Goal: Task Accomplishment & Management: Manage account settings

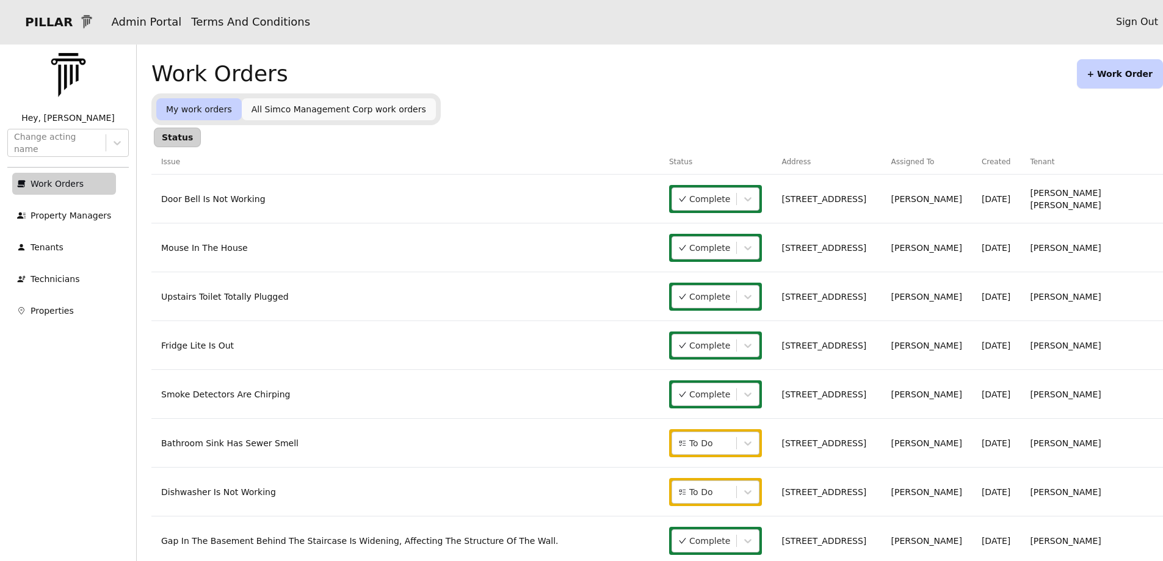
click at [234, 495] on link "Dishwasher Is Not Working" at bounding box center [218, 492] width 115 height 10
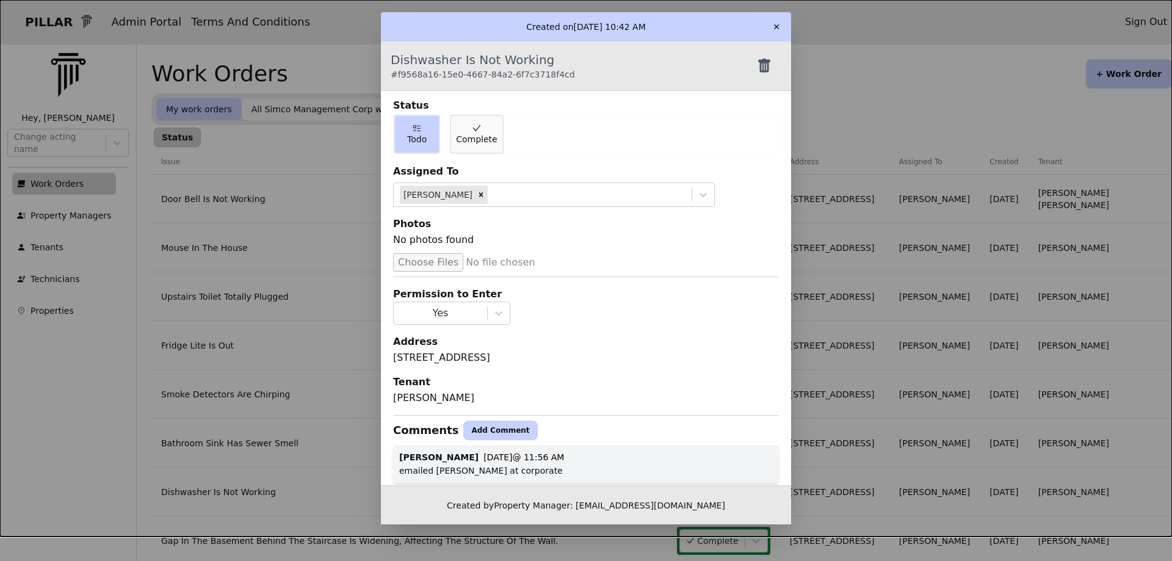
click at [468, 436] on button "Add Comment" at bounding box center [500, 431] width 74 height 20
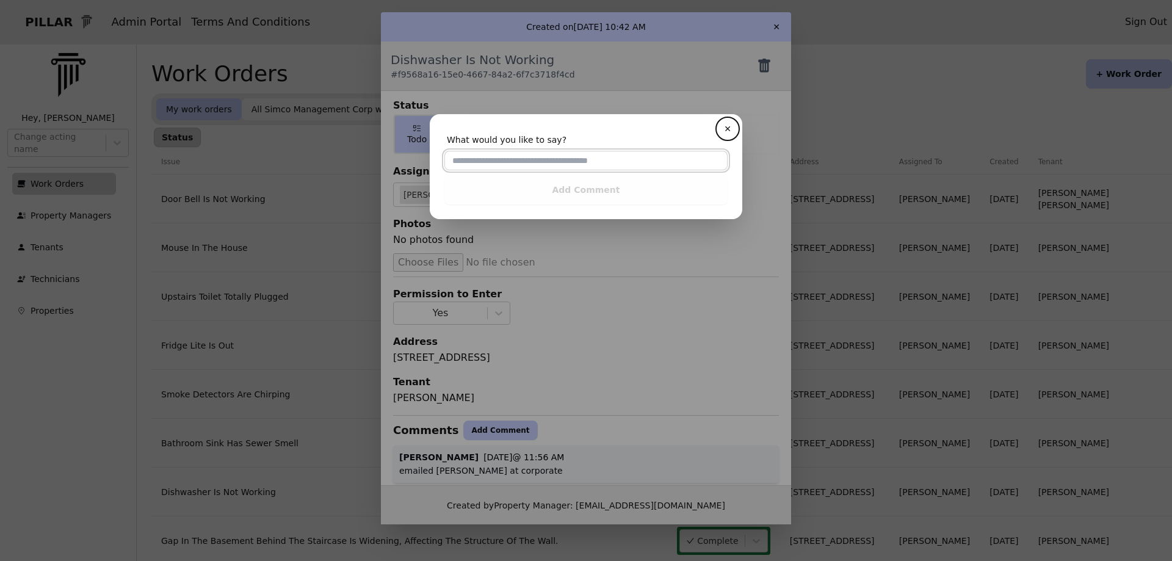
drag, startPoint x: 451, startPoint y: 163, endPoint x: 441, endPoint y: 182, distance: 21.0
click at [452, 165] on input "text" at bounding box center [585, 161] width 283 height 20
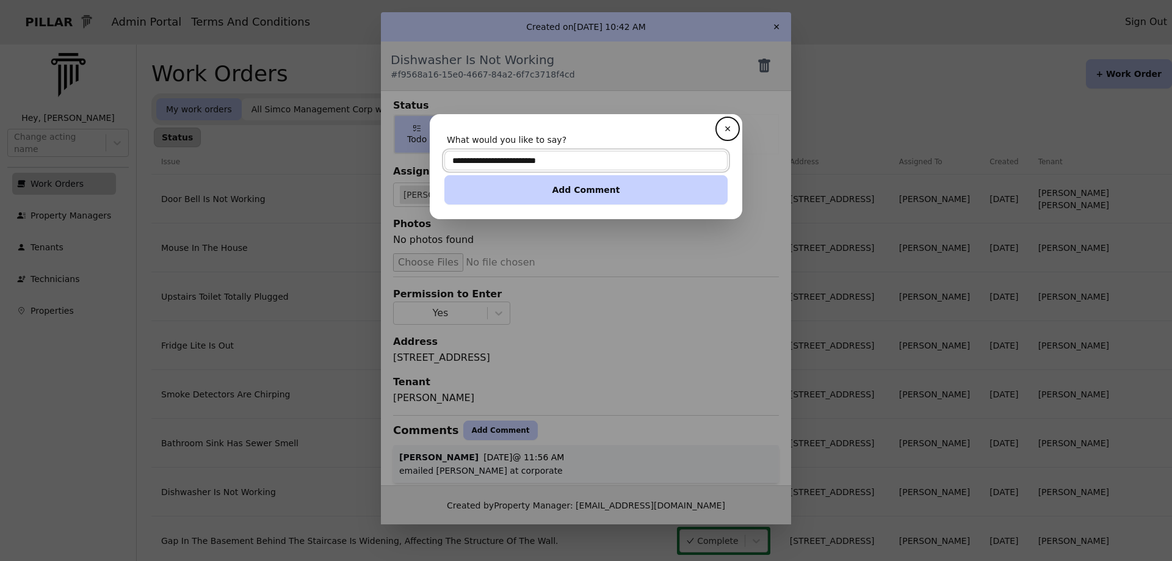
type input "**********"
click at [603, 192] on button "Add Comment" at bounding box center [585, 189] width 283 height 29
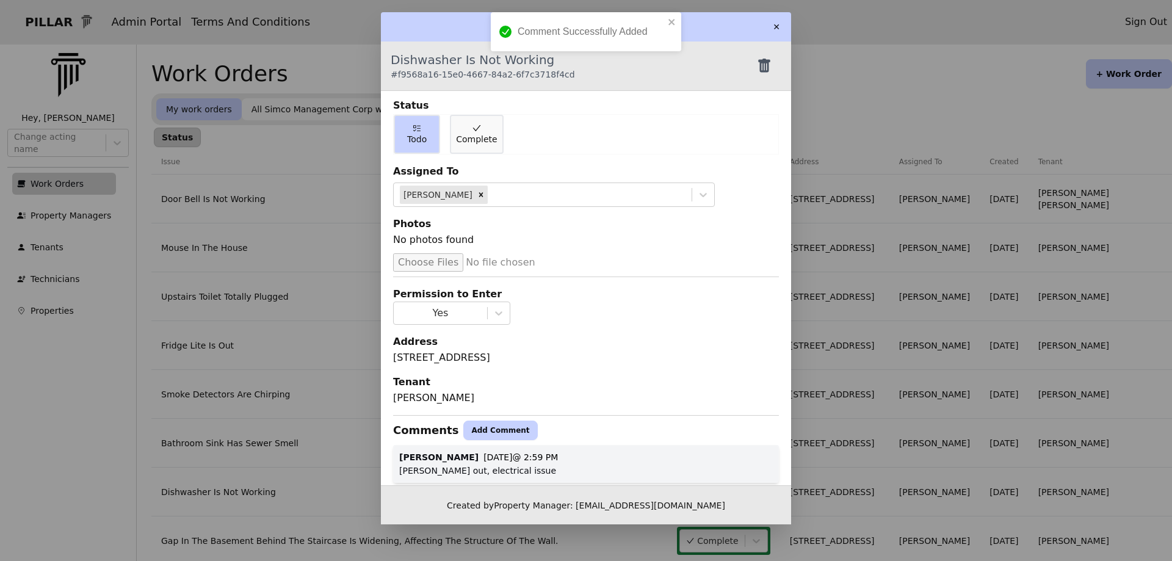
click at [775, 30] on button "✕" at bounding box center [777, 27] width 20 height 20
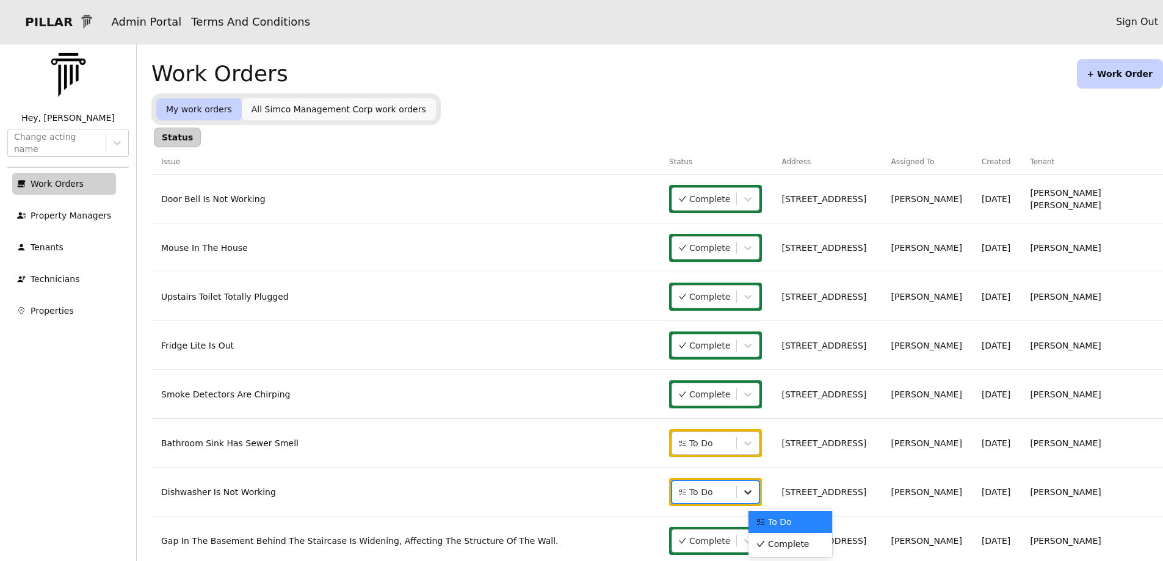
click at [752, 491] on icon at bounding box center [748, 492] width 7 height 4
click at [791, 542] on span "Complete" at bounding box center [788, 544] width 41 height 12
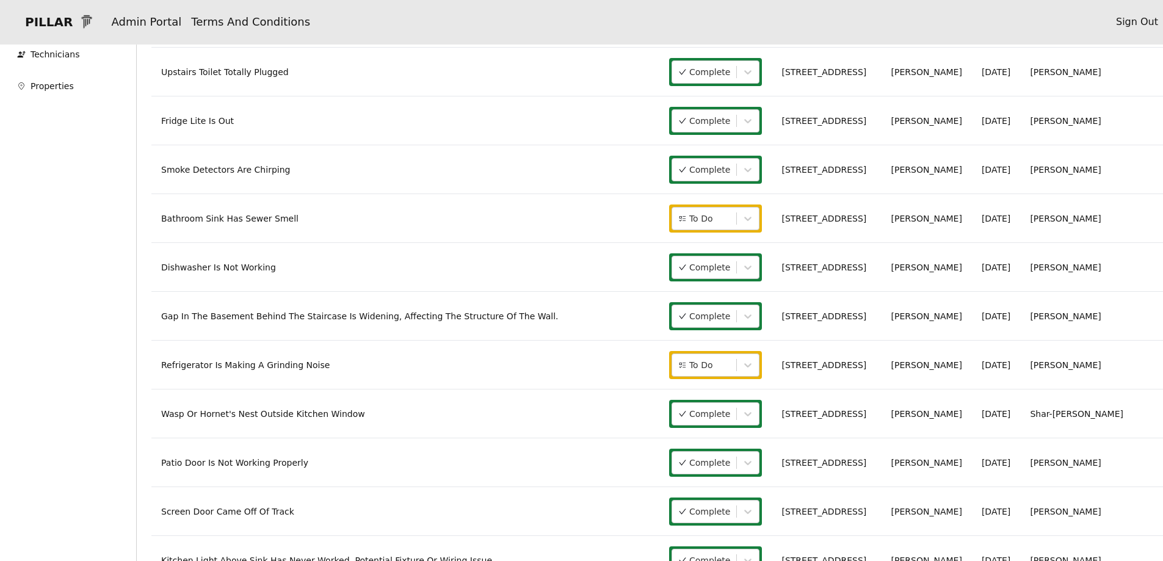
scroll to position [244, 0]
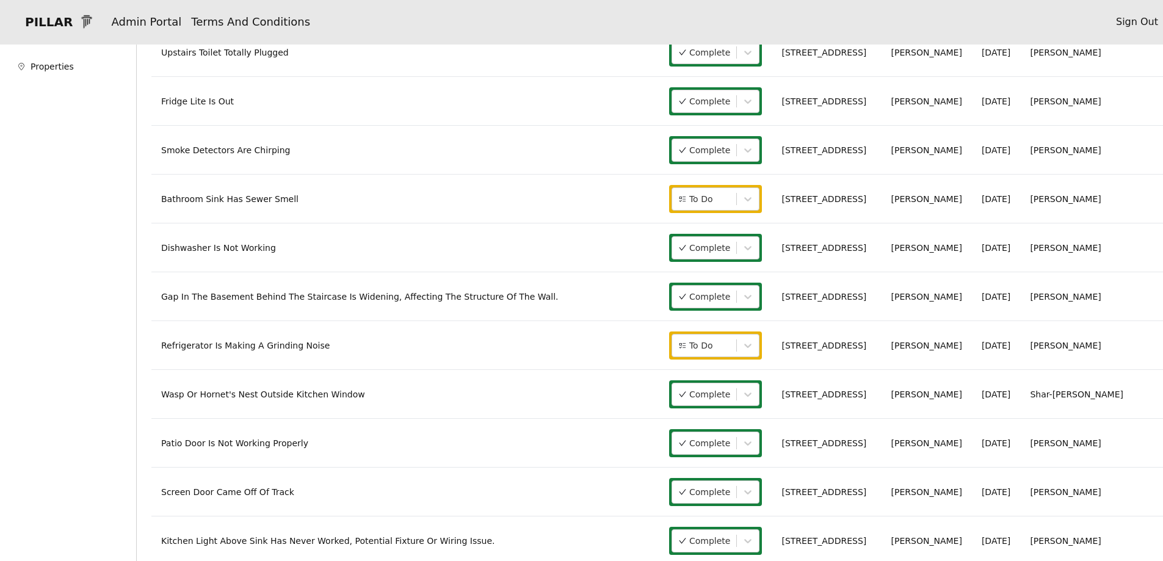
click at [300, 350] on link "Refrigerator Is Making A Grinding Noise" at bounding box center [245, 346] width 169 height 10
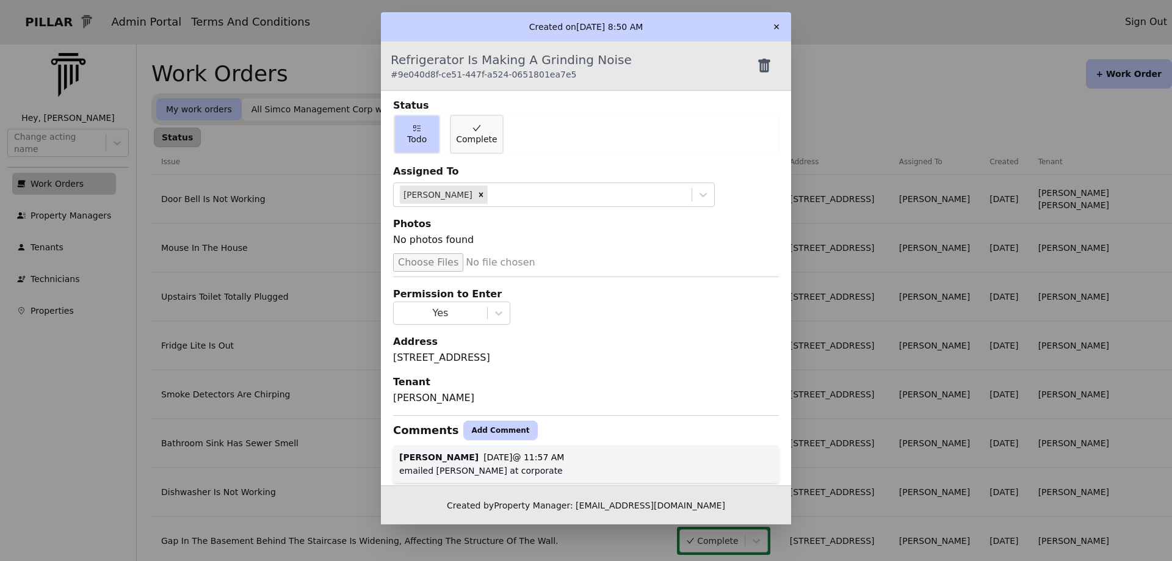
click at [471, 425] on button "Add Comment" at bounding box center [500, 431] width 74 height 20
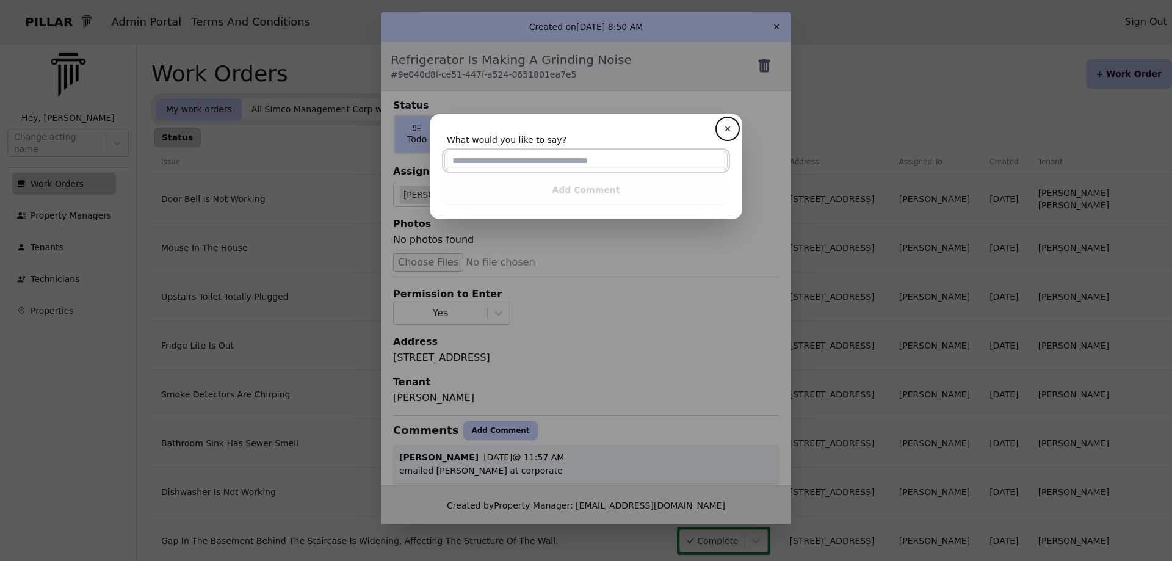
click at [462, 159] on input "text" at bounding box center [585, 161] width 283 height 20
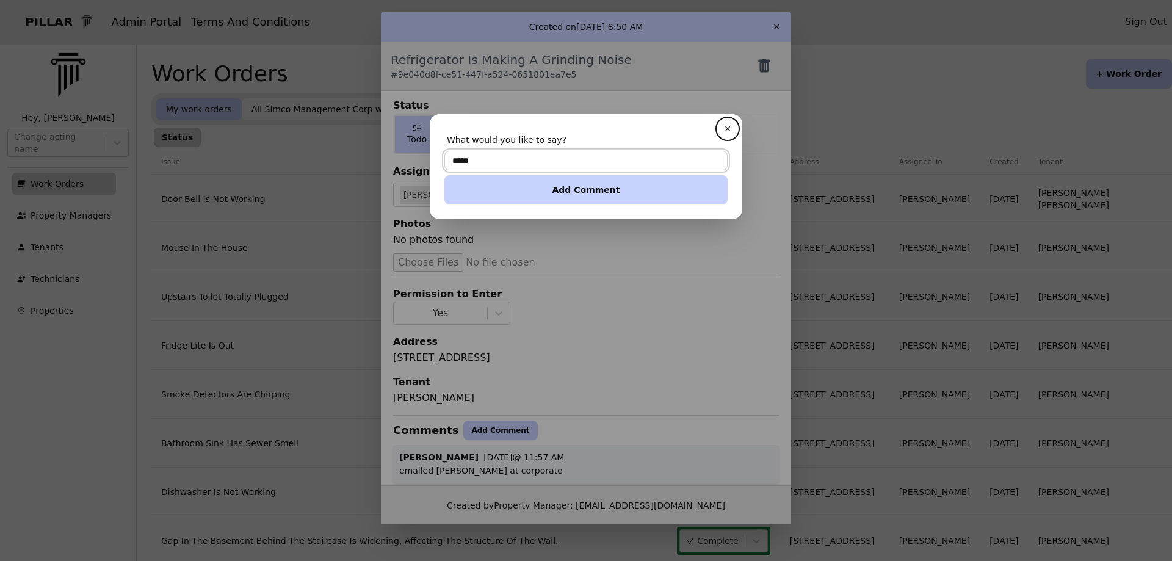
type input "**********"
click at [596, 192] on button "Add Comment" at bounding box center [585, 189] width 283 height 29
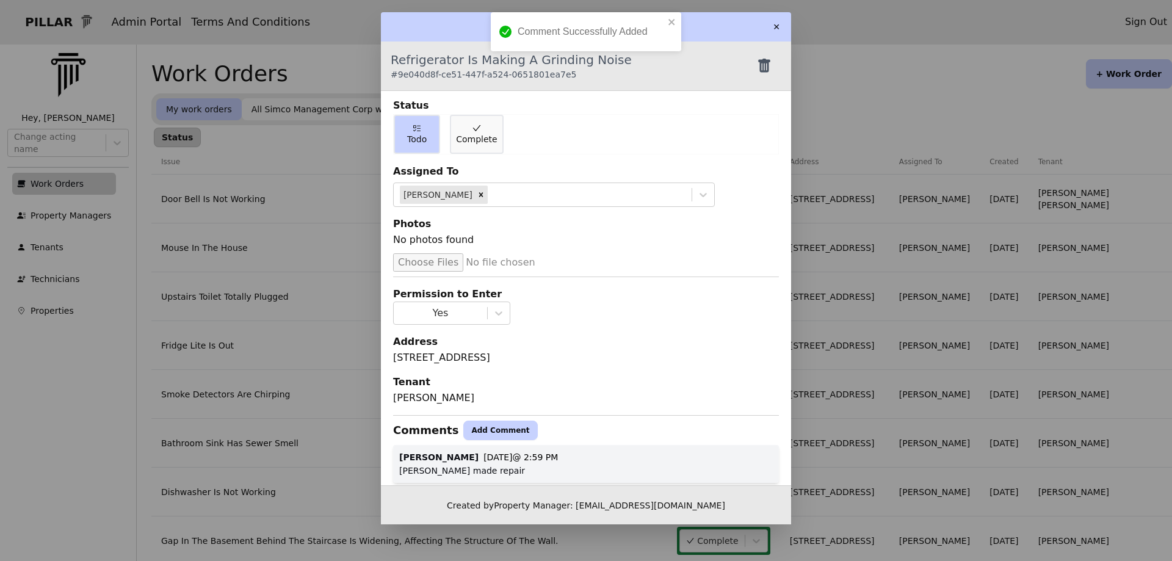
click at [779, 27] on button "✕" at bounding box center [777, 27] width 20 height 20
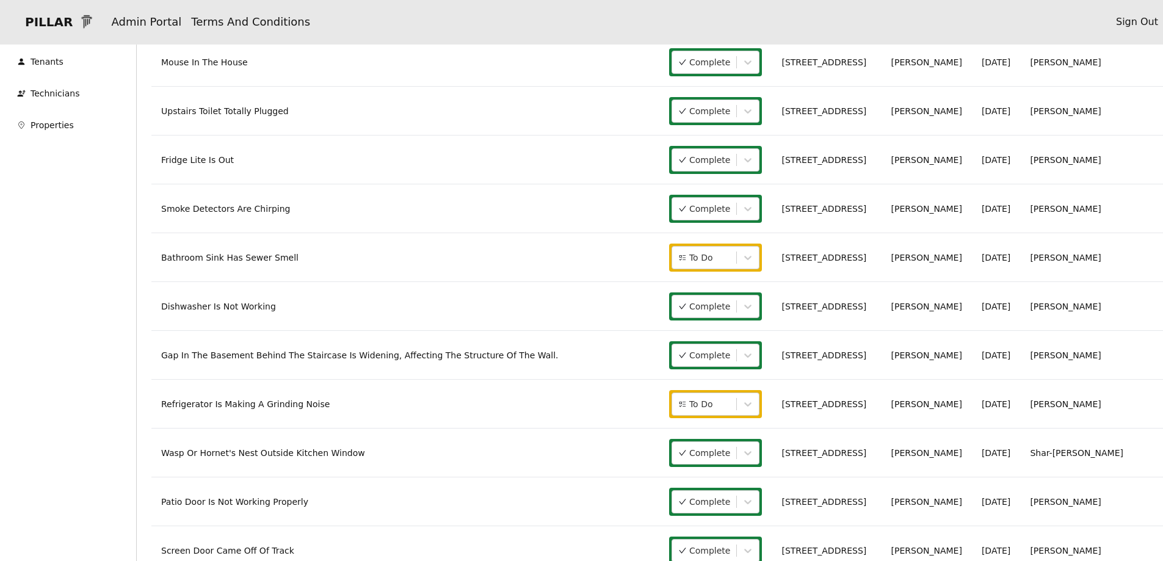
scroll to position [244, 0]
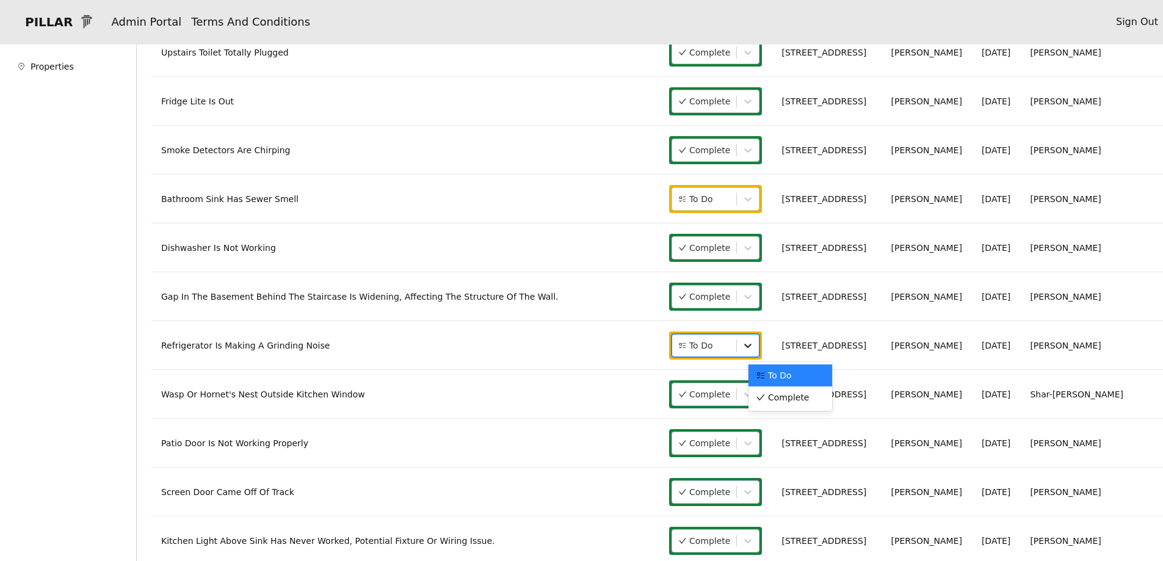
click at [754, 346] on icon at bounding box center [748, 345] width 12 height 12
click at [800, 396] on span "Complete" at bounding box center [788, 397] width 41 height 12
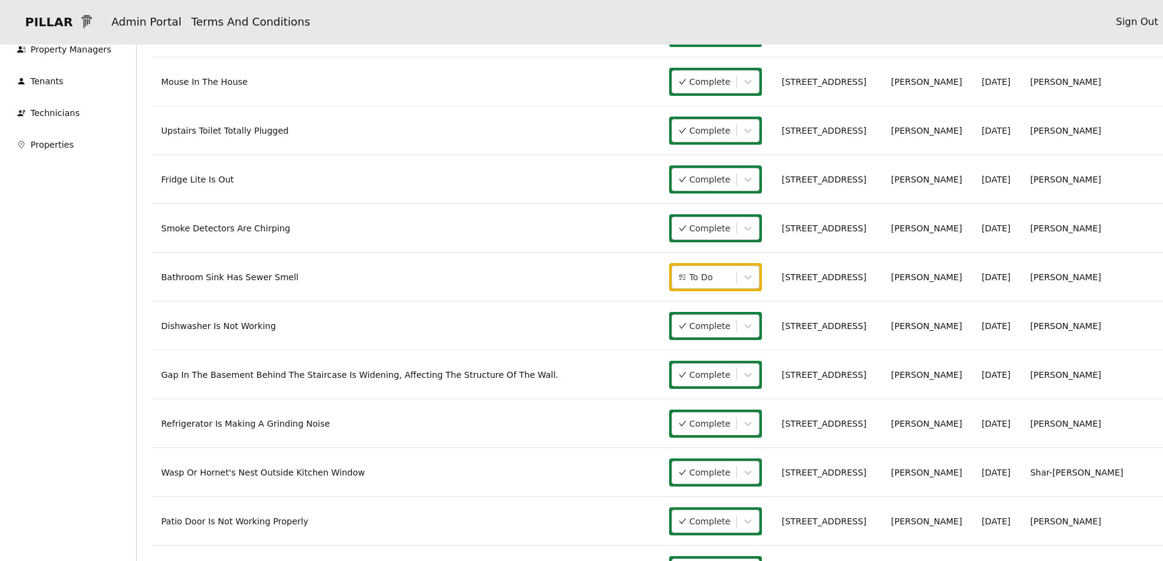
scroll to position [0, 0]
